Goal: Download file/media

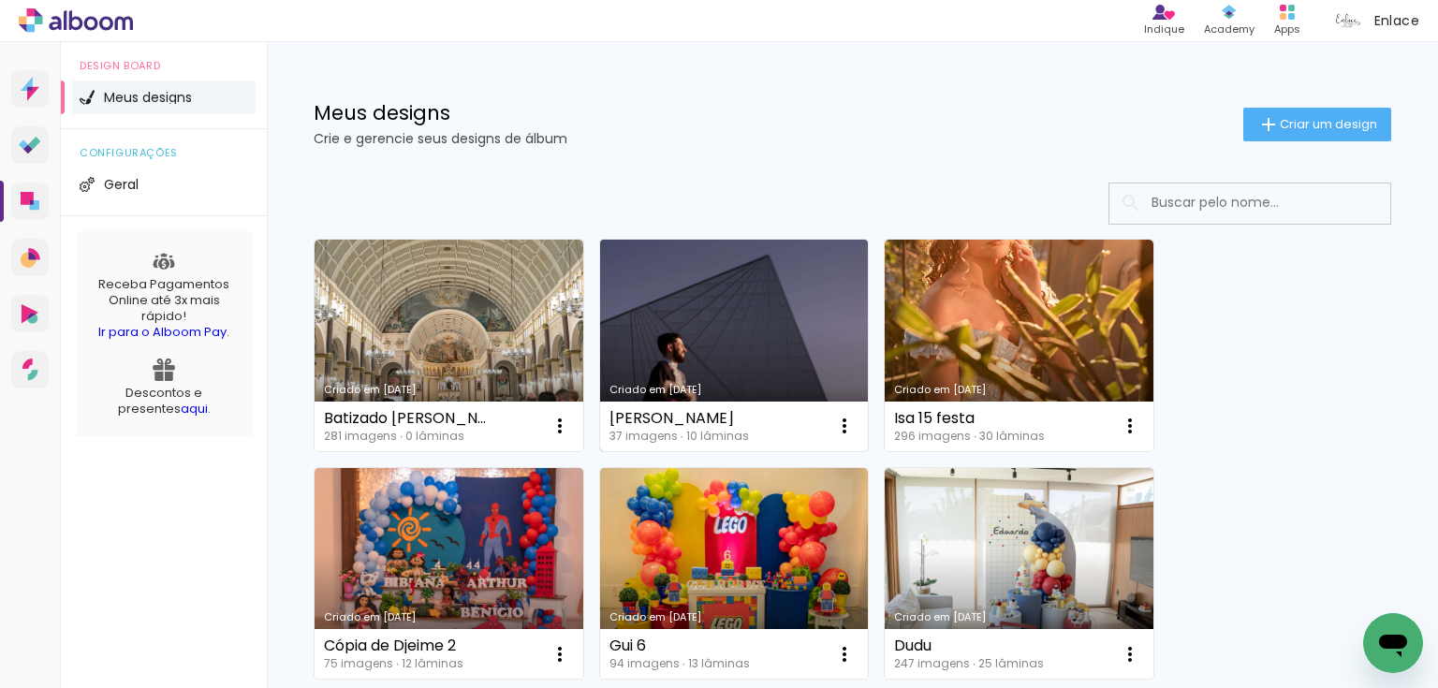
click at [711, 324] on link "Criado em 22/09/25" at bounding box center [734, 346] width 269 height 212
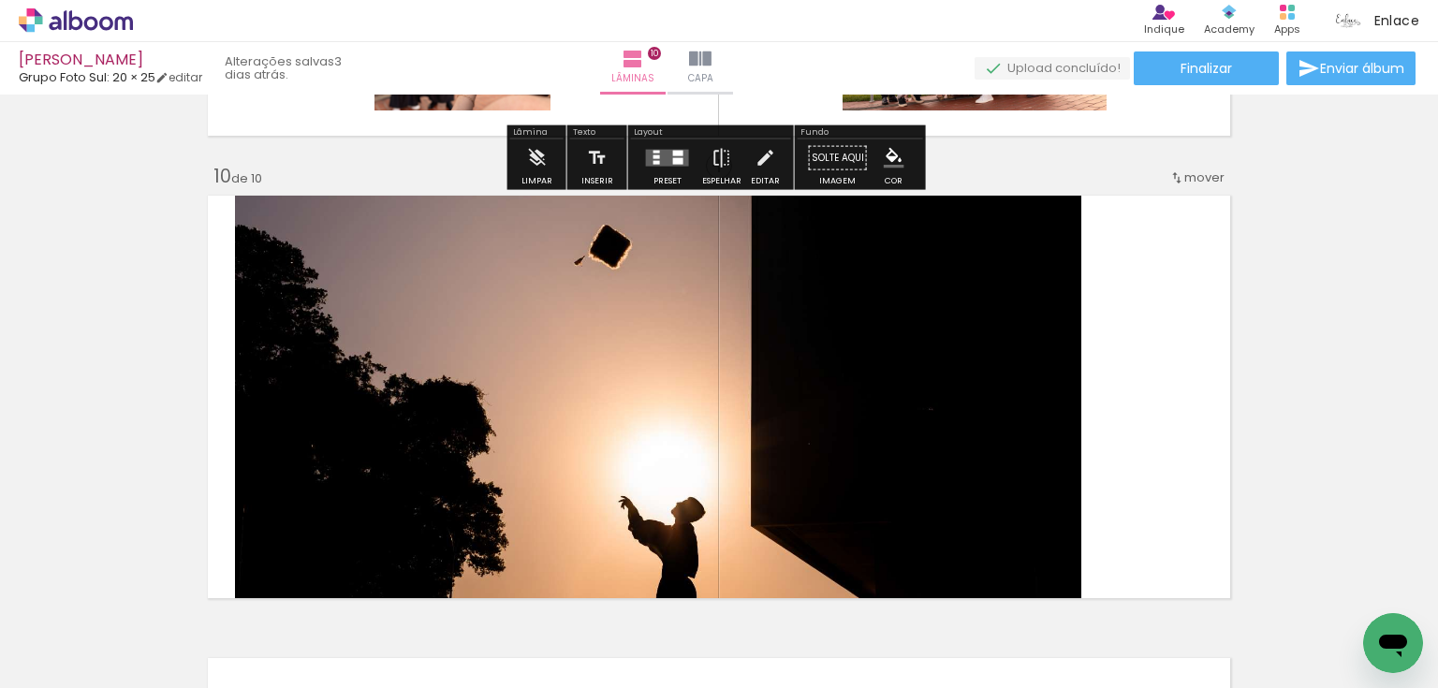
scroll to position [4194, 0]
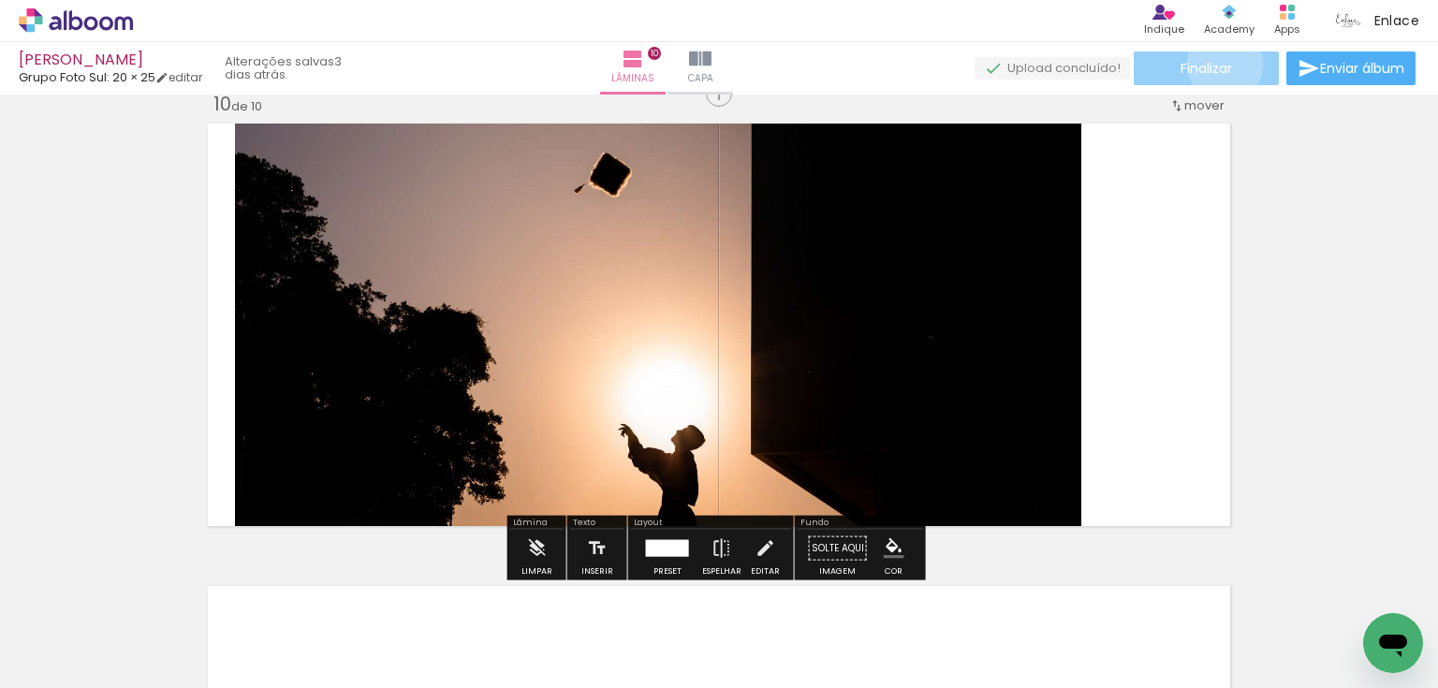
click at [1218, 64] on span "Finalizar" at bounding box center [1205, 68] width 51 height 13
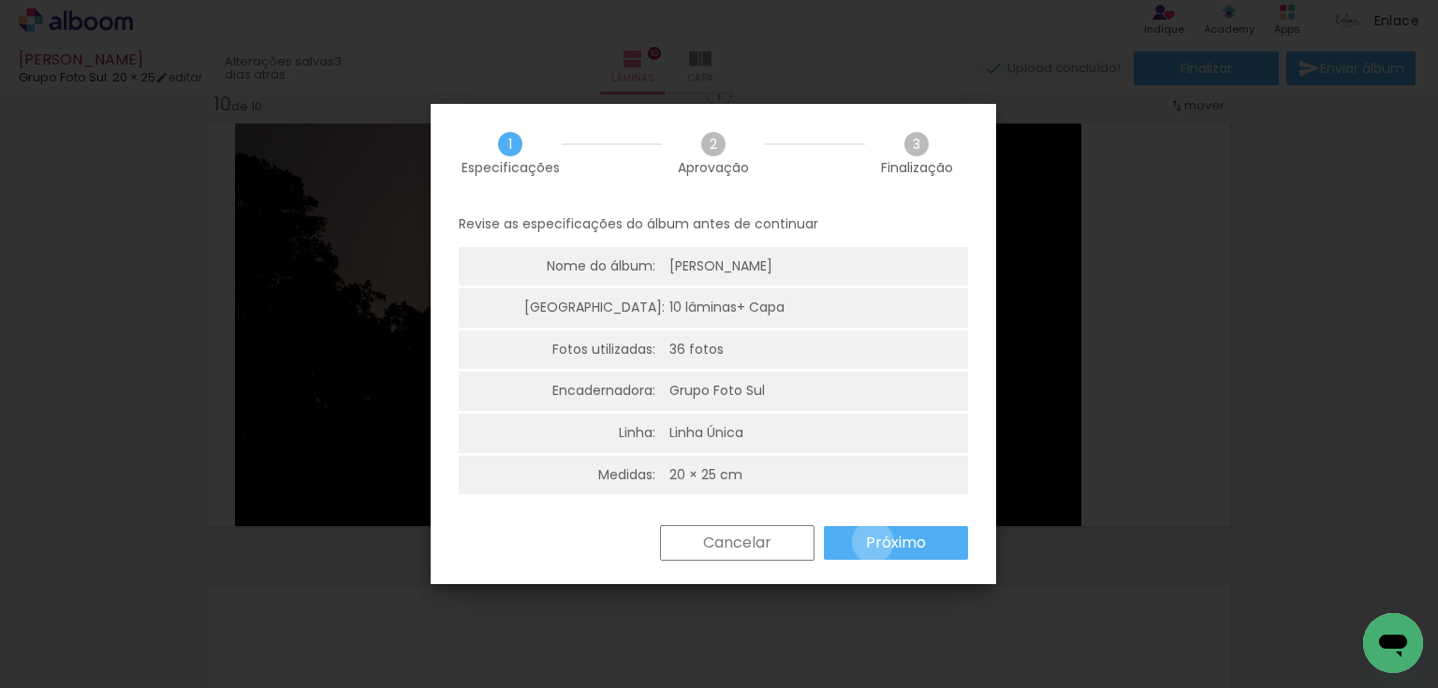
click at [0, 0] on slot "Próximo" at bounding box center [0, 0] width 0 height 0
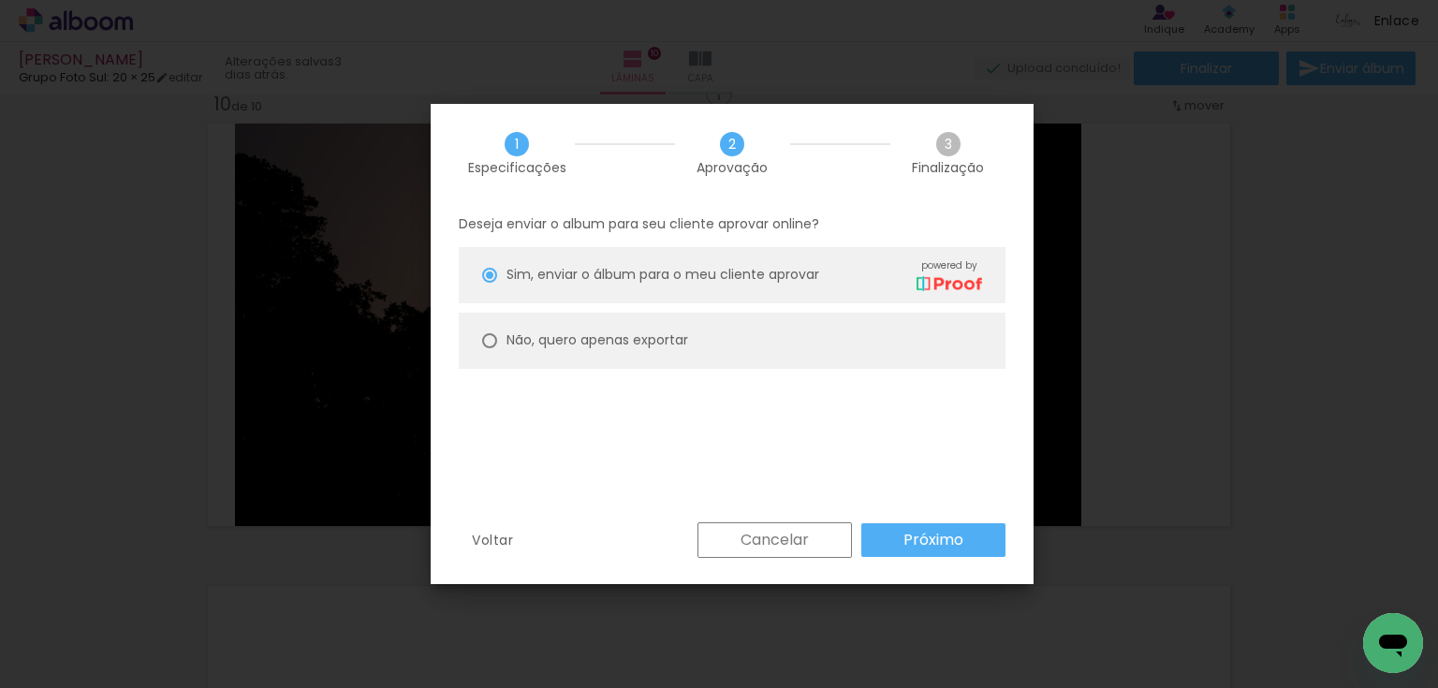
click at [0, 0] on slot "Não, quero apenas exportar" at bounding box center [0, 0] width 0 height 0
type paper-radio-button "on"
click at [928, 550] on paper-button "Próximo" at bounding box center [933, 540] width 144 height 34
type input "Alta, 300 DPI"
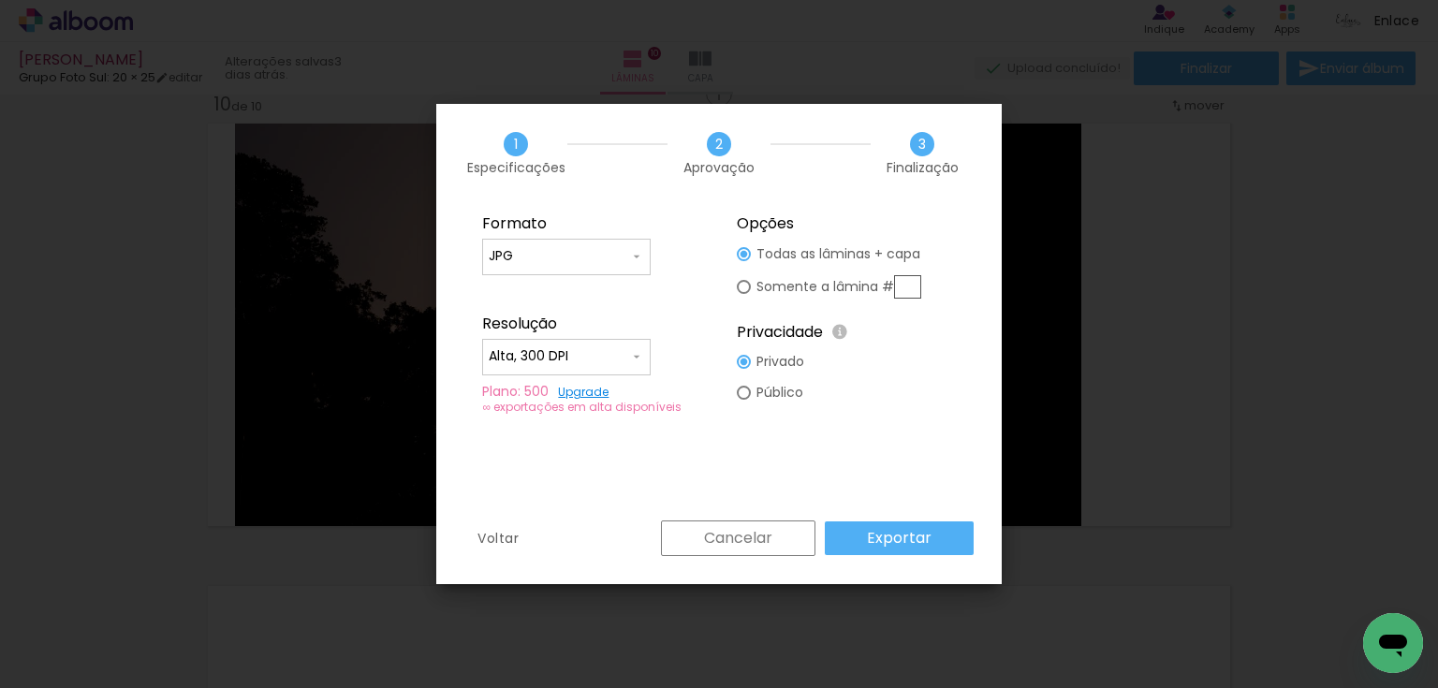
click at [0, 0] on slot "Exportar" at bounding box center [0, 0] width 0 height 0
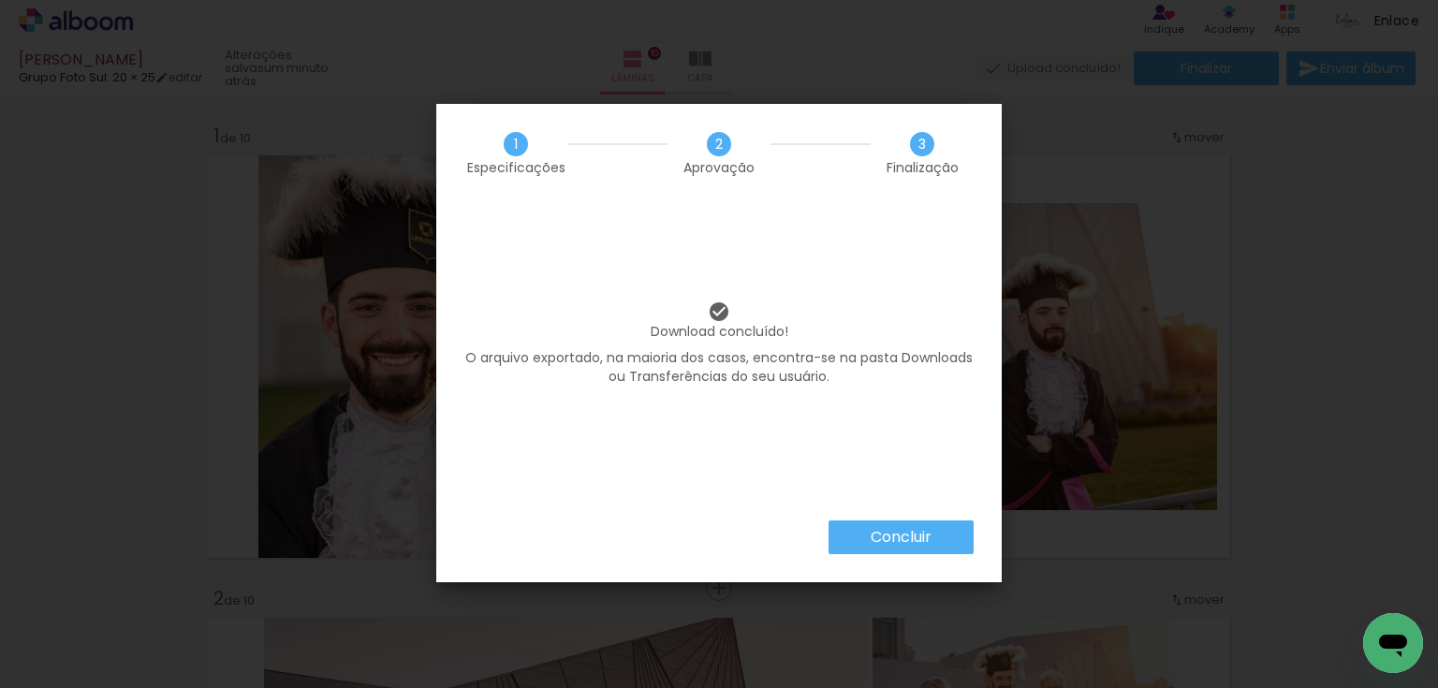
scroll to position [4194, 0]
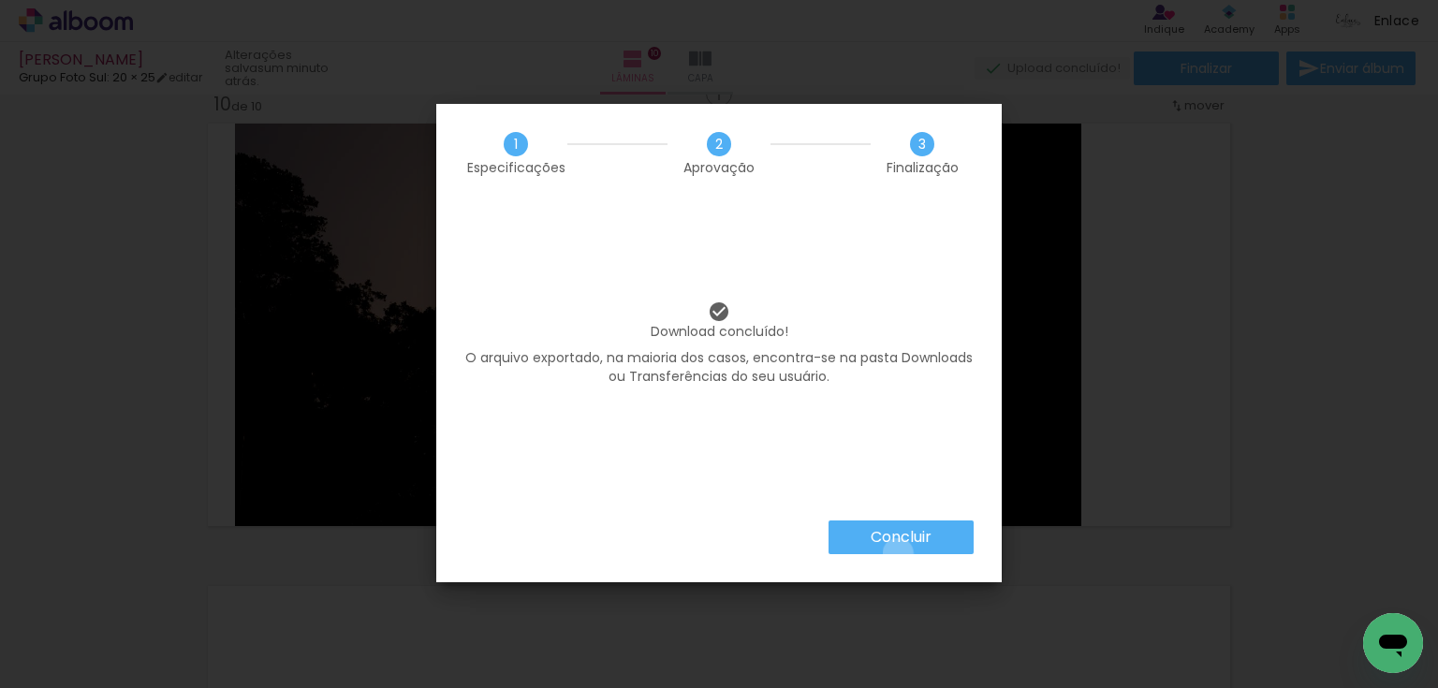
click at [897, 552] on paper-button "Concluir" at bounding box center [900, 537] width 145 height 34
